Goal: Information Seeking & Learning: Check status

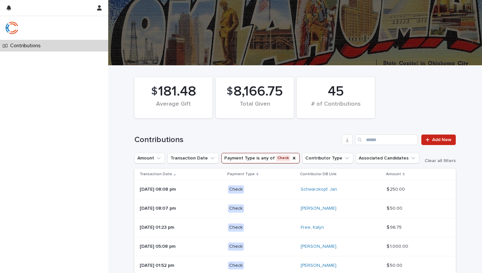
scroll to position [29, 0]
click at [263, 158] on button "Payment Type is any of Check" at bounding box center [260, 158] width 78 height 10
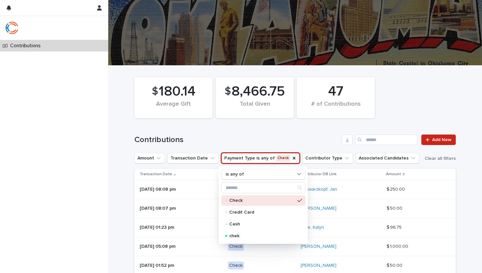
click at [256, 196] on div "Check" at bounding box center [263, 200] width 84 height 10
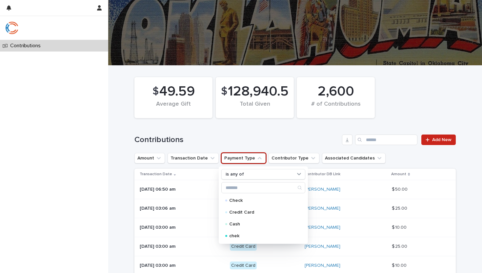
click at [258, 135] on h1 "Contributions" at bounding box center [236, 140] width 205 height 10
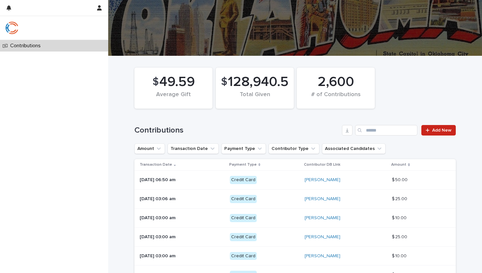
scroll to position [12, 0]
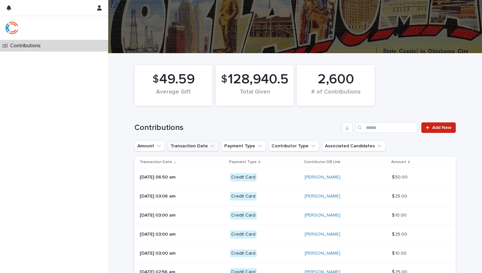
click at [192, 148] on button "Transaction Date" at bounding box center [192, 146] width 51 height 10
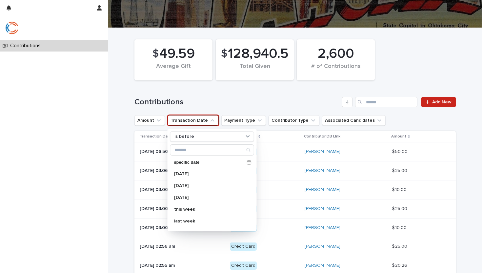
scroll to position [41, 0]
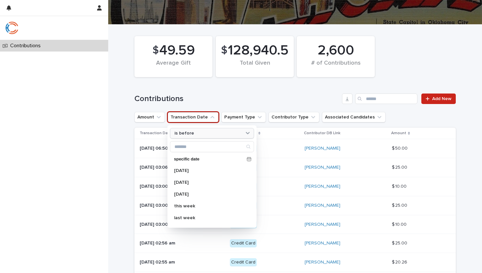
click at [199, 132] on div "is before" at bounding box center [208, 133] width 72 height 7
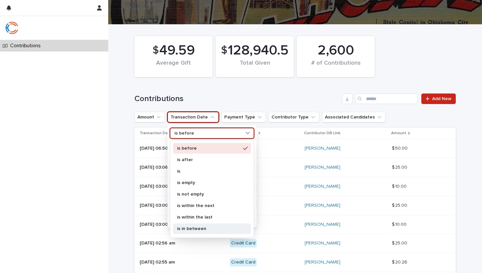
click at [193, 228] on p "is in between" at bounding box center [209, 228] width 64 height 5
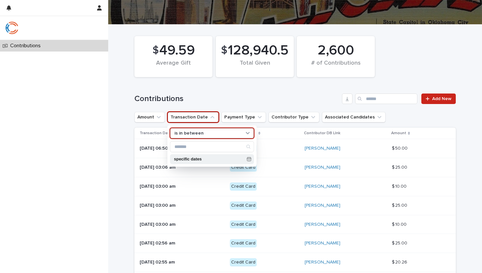
click at [212, 158] on p "specific dates" at bounding box center [209, 159] width 70 height 4
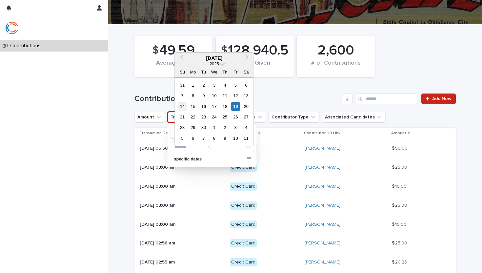
click at [182, 107] on div "14" at bounding box center [182, 106] width 9 height 9
click at [236, 107] on div "19" at bounding box center [235, 106] width 9 height 9
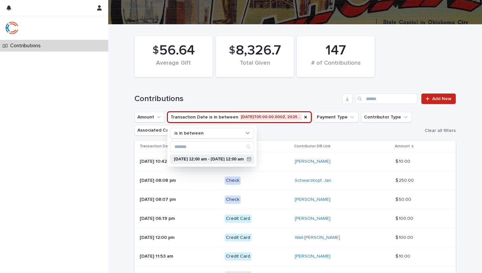
click at [237, 158] on p "[DATE] 12:00 am - [DATE] 12:00 am" at bounding box center [209, 159] width 70 height 4
click at [163, 90] on div "Contributions Add New" at bounding box center [294, 95] width 321 height 31
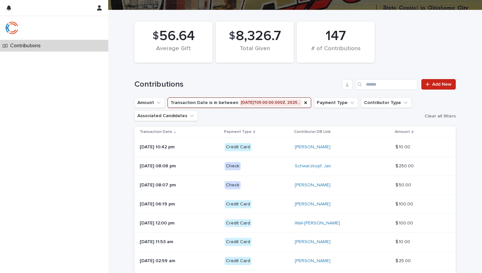
scroll to position [56, 0]
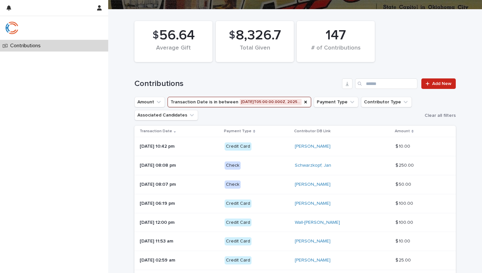
click at [219, 88] on h1 "Contributions" at bounding box center [236, 84] width 205 height 10
click at [243, 101] on button "Transaction Date is in between [DATE]T05:00:00.000Z, 2025…" at bounding box center [239, 102] width 144 height 10
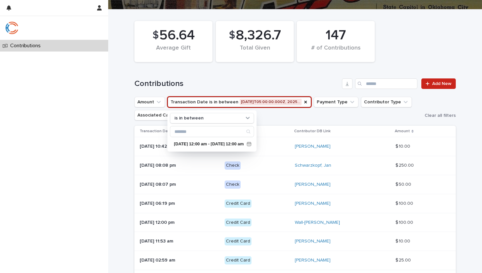
click at [248, 76] on div "Contributions Add New" at bounding box center [294, 80] width 321 height 31
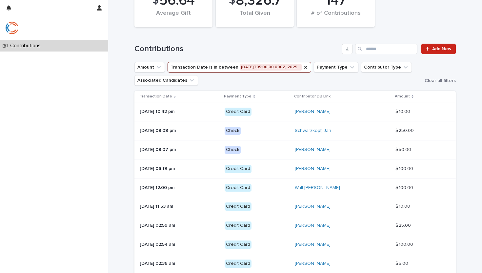
scroll to position [88, 0]
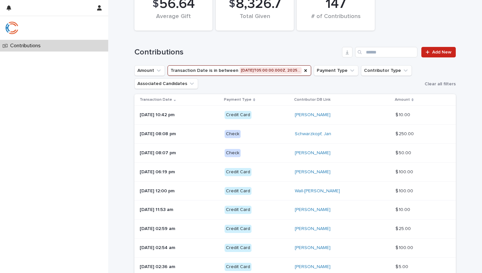
click at [262, 70] on button "Transaction Date is in between [DATE]T05:00:00.000Z, 2025…" at bounding box center [239, 70] width 144 height 10
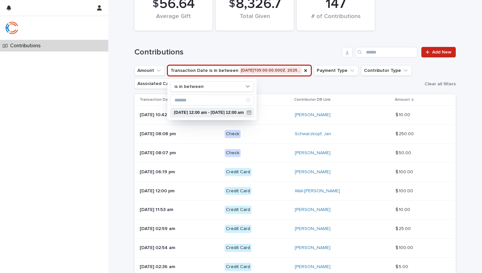
click at [254, 114] on div "[DATE] 12:00 am - [DATE] 12:00 am" at bounding box center [212, 113] width 84 height 10
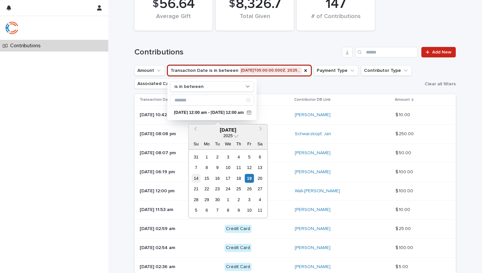
click at [197, 177] on div "14" at bounding box center [195, 178] width 9 height 9
click at [246, 179] on div "19" at bounding box center [249, 178] width 9 height 9
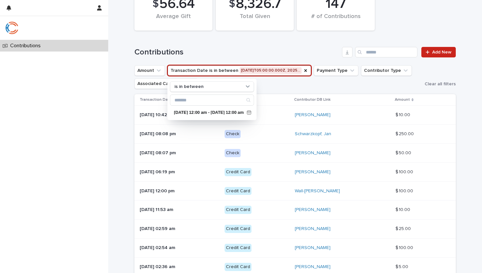
click at [290, 70] on button "Transaction Date is in between [DATE]T05:00:00.000Z, 2025…" at bounding box center [239, 70] width 144 height 10
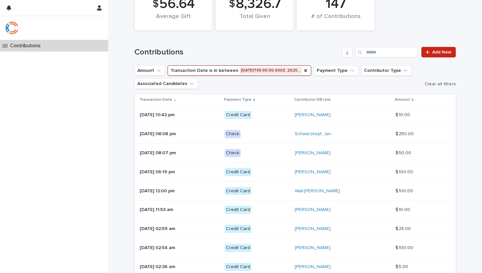
click at [290, 70] on button "Transaction Date is in between [DATE]T05:00:00.000Z, 2025…" at bounding box center [239, 70] width 144 height 10
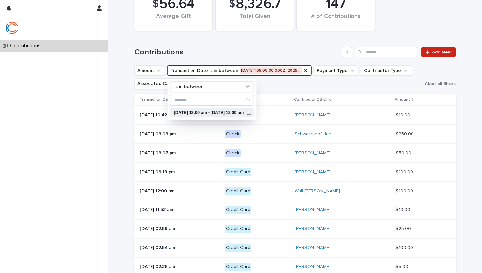
click at [252, 117] on div "[DATE] 12:00 am - [DATE] 12:00 am" at bounding box center [212, 113] width 84 height 10
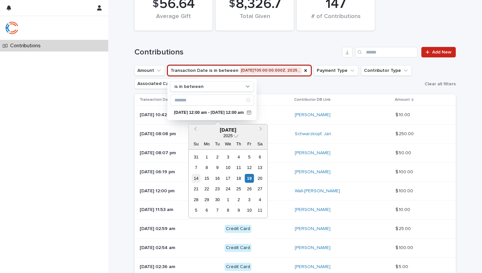
click at [191, 178] on div "14" at bounding box center [195, 178] width 9 height 9
click at [260, 181] on div "20" at bounding box center [259, 178] width 9 height 9
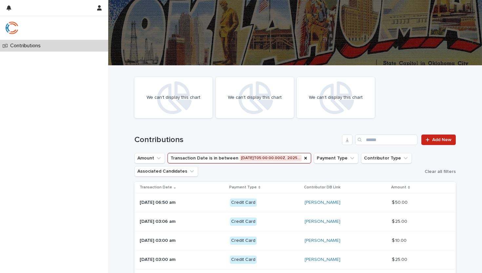
click at [236, 158] on button "Transaction Date is in between [DATE]T05:00:00.000Z, 2025…" at bounding box center [239, 158] width 144 height 10
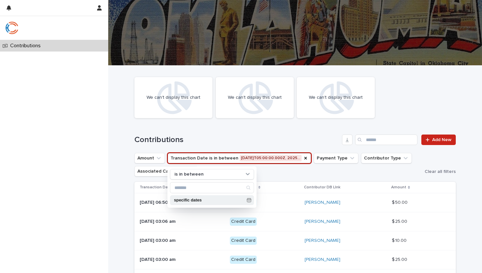
click at [237, 200] on p "specific dates" at bounding box center [209, 200] width 70 height 4
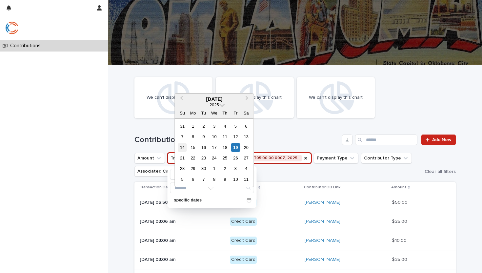
click at [182, 146] on div "14" at bounding box center [182, 147] width 9 height 9
click at [246, 147] on div "20" at bounding box center [246, 147] width 9 height 9
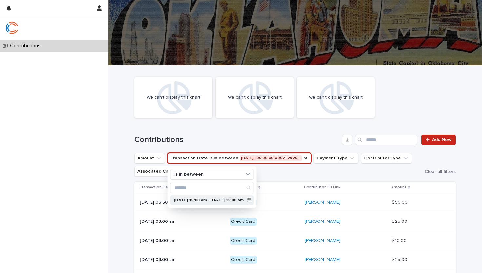
click at [238, 200] on p "[DATE] 12:00 am - [DATE] 12:00 am" at bounding box center [209, 200] width 70 height 4
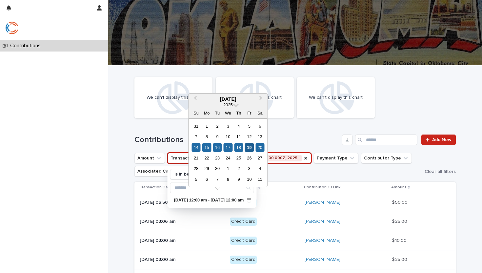
click at [248, 148] on div "19" at bounding box center [249, 147] width 9 height 9
click at [196, 147] on div "14" at bounding box center [195, 147] width 9 height 9
click at [248, 148] on div "19" at bounding box center [249, 147] width 9 height 9
click at [197, 150] on div "14" at bounding box center [195, 147] width 9 height 9
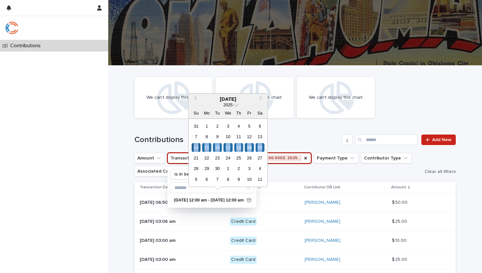
click at [197, 150] on div "14" at bounding box center [195, 147] width 9 height 9
click at [258, 135] on div "13" at bounding box center [259, 136] width 9 height 9
click at [259, 146] on div "20" at bounding box center [259, 147] width 9 height 9
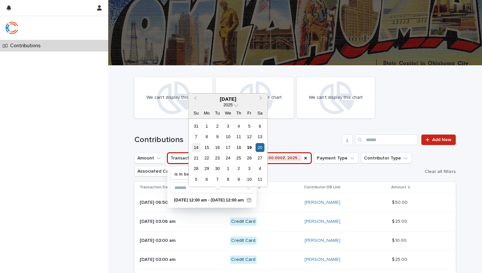
click at [197, 145] on div "14" at bounding box center [195, 147] width 9 height 9
click at [251, 145] on div "19" at bounding box center [249, 147] width 9 height 9
click at [194, 147] on div "14" at bounding box center [195, 147] width 9 height 9
click at [259, 146] on div "20" at bounding box center [259, 147] width 9 height 9
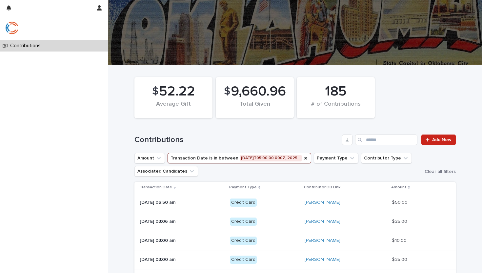
click at [267, 158] on button "Transaction Date is in between [DATE]T05:00:00.000Z, 2025…" at bounding box center [239, 158] width 144 height 10
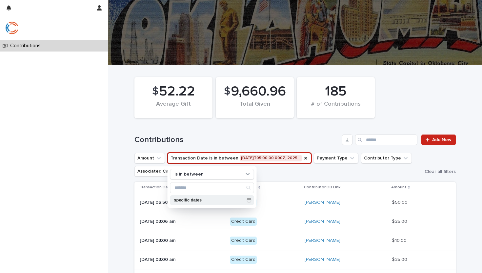
click at [228, 203] on div "specific dates" at bounding box center [212, 200] width 84 height 10
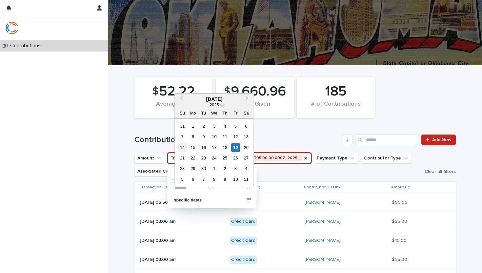
click at [181, 149] on div "14" at bounding box center [182, 147] width 9 height 9
click at [233, 148] on div "19" at bounding box center [235, 147] width 9 height 9
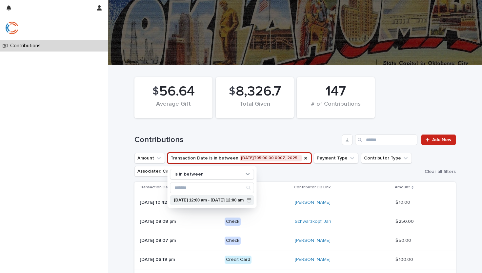
click at [238, 200] on p "[DATE] 12:00 am - [DATE] 12:00 am" at bounding box center [209, 200] width 70 height 4
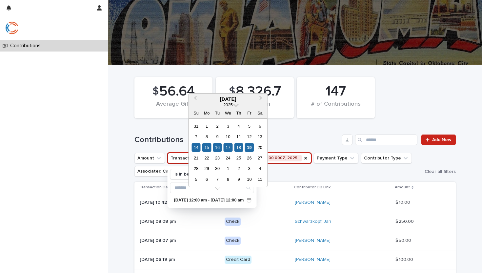
click at [285, 140] on h1 "Contributions" at bounding box center [236, 140] width 205 height 10
